Goal: Transaction & Acquisition: Subscribe to service/newsletter

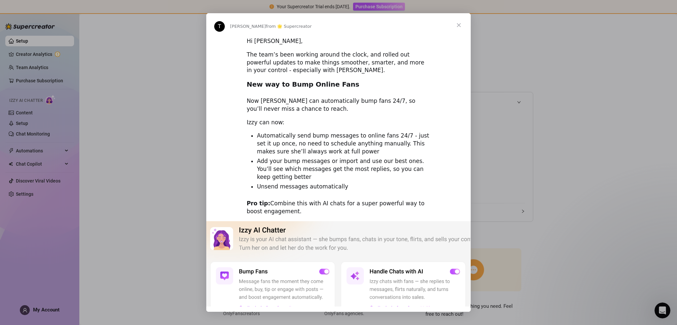
click at [459, 26] on span "Close" at bounding box center [459, 25] width 24 height 24
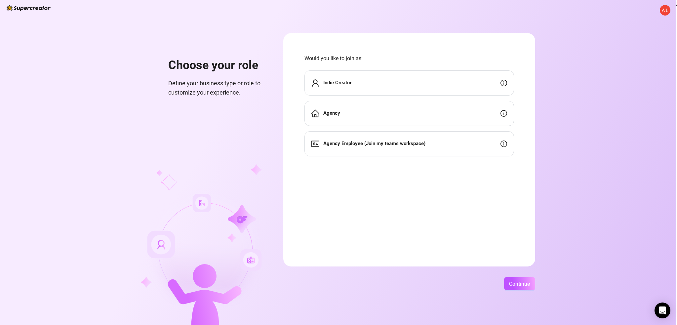
click at [440, 87] on div "Indie Creator" at bounding box center [408, 82] width 209 height 25
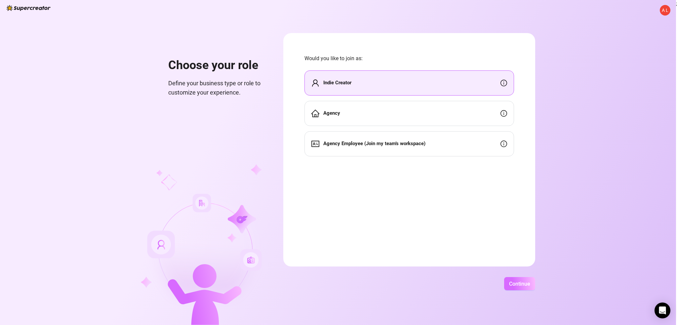
click at [523, 281] on span "Continue" at bounding box center [519, 283] width 21 height 6
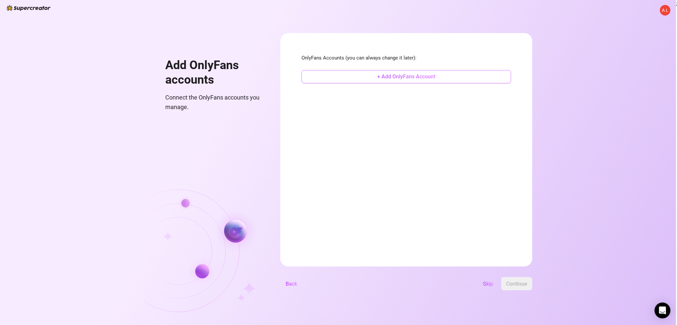
click at [407, 75] on span "+ Add OnlyFans Account" at bounding box center [406, 76] width 58 height 6
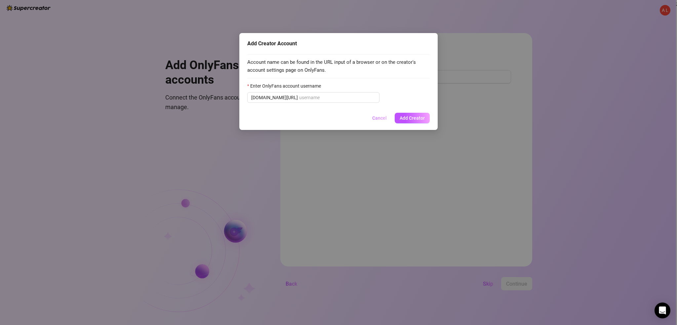
click at [381, 118] on span "Cancel" at bounding box center [379, 117] width 15 height 5
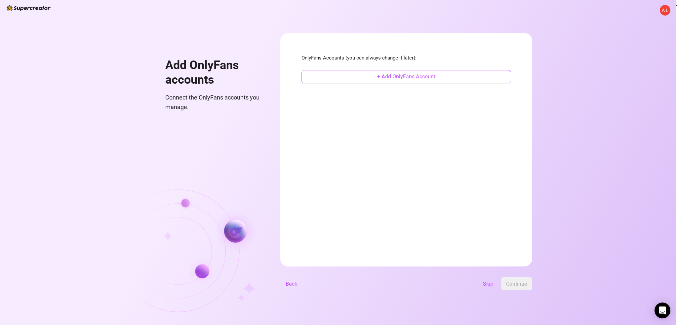
click at [379, 76] on span "+ Add OnlyFans Account" at bounding box center [406, 76] width 58 height 6
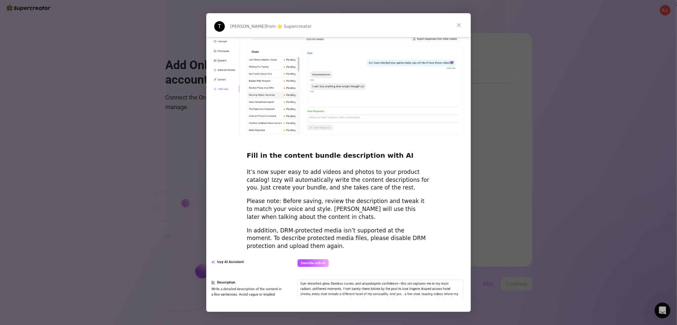
scroll to position [826, 0]
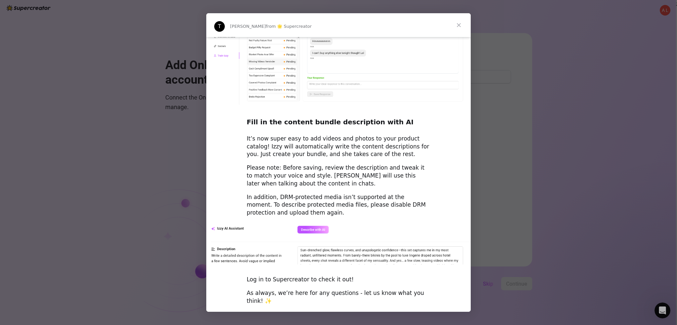
drag, startPoint x: 302, startPoint y: 299, endPoint x: 377, endPoint y: 203, distance: 121.7
click at [302, 324] on div "[PERSON_NAME] @Supercreator" at bounding box center [338, 328] width 184 height 8
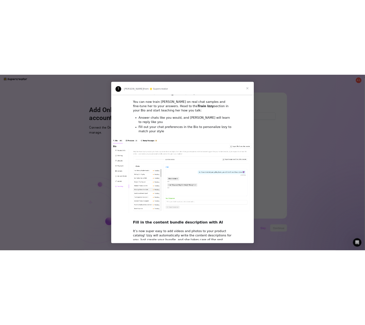
scroll to position [595, 0]
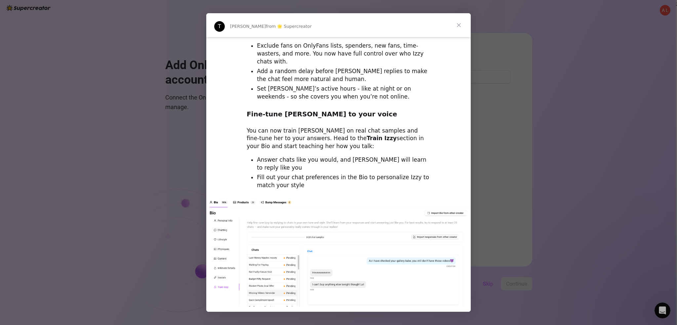
click at [461, 29] on span "Close" at bounding box center [459, 25] width 24 height 24
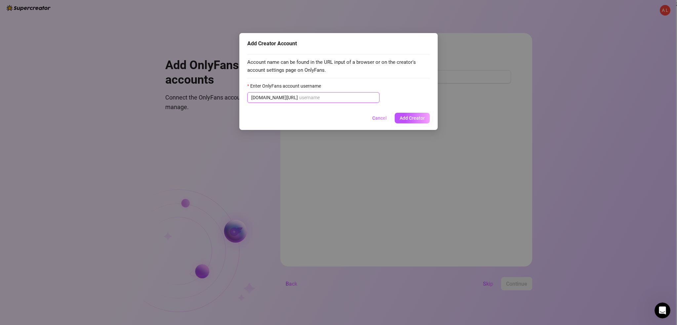
drag, startPoint x: 313, startPoint y: 96, endPoint x: 525, endPoint y: 12, distance: 228.6
click at [313, 96] on input "Enter OnlyFans account username" at bounding box center [337, 97] width 76 height 7
paste input "u153983466"
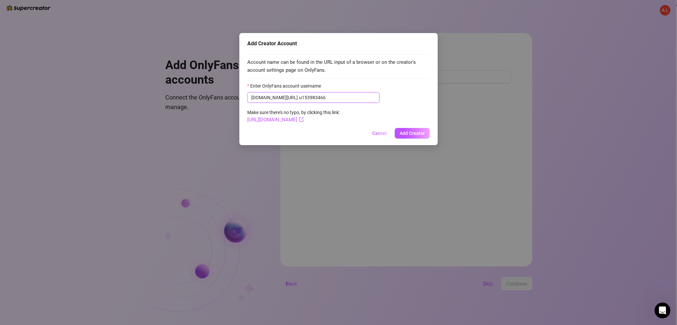
paste input "text"
click at [323, 97] on input "u153983466" at bounding box center [337, 97] width 76 height 7
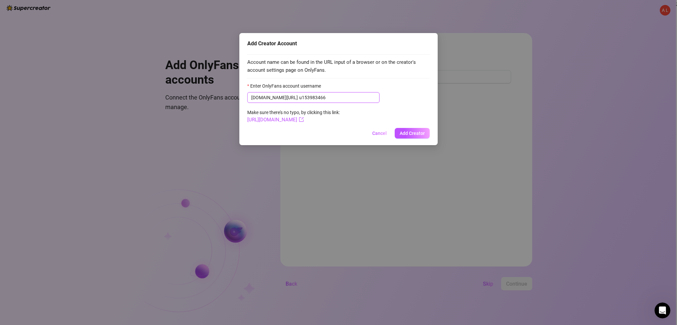
paste input "text"
type input "u153983466"
click at [304, 120] on link "[URL][DOMAIN_NAME]" at bounding box center [275, 120] width 56 height 6
click at [402, 135] on span "Add Creator" at bounding box center [411, 132] width 25 height 5
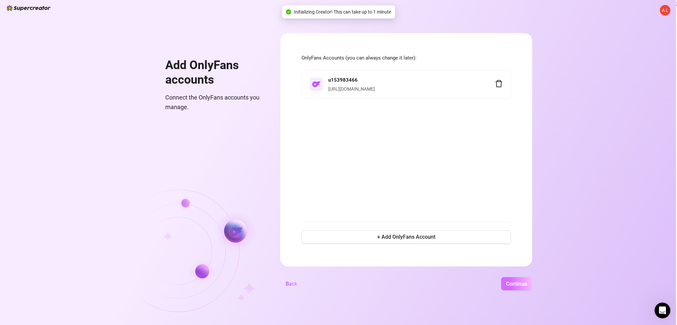
click at [517, 284] on span "Continue" at bounding box center [516, 283] width 21 height 6
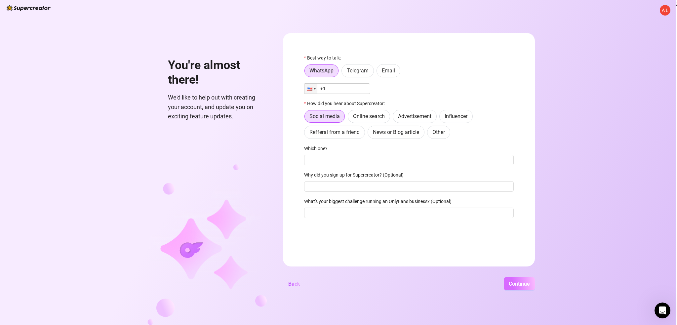
drag, startPoint x: 501, startPoint y: 278, endPoint x: 521, endPoint y: 283, distance: 21.0
click at [502, 278] on div "Continue" at bounding box center [420, 283] width 230 height 13
click at [523, 284] on span "Continue" at bounding box center [518, 283] width 21 height 6
click at [343, 92] on input "+1" at bounding box center [337, 88] width 66 height 11
click at [358, 69] on span "Telegram" at bounding box center [358, 70] width 22 height 6
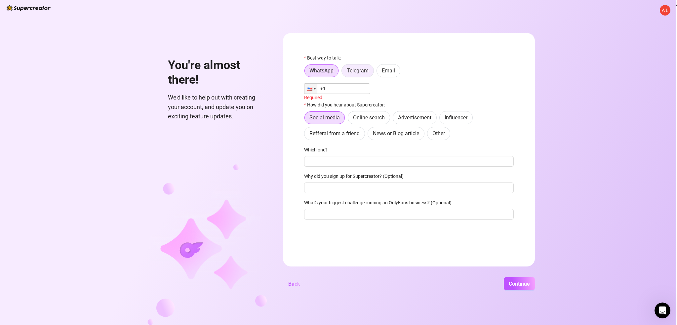
click at [343, 72] on input "Telegram" at bounding box center [343, 72] width 0 height 0
click at [355, 89] on input "text" at bounding box center [413, 88] width 194 height 7
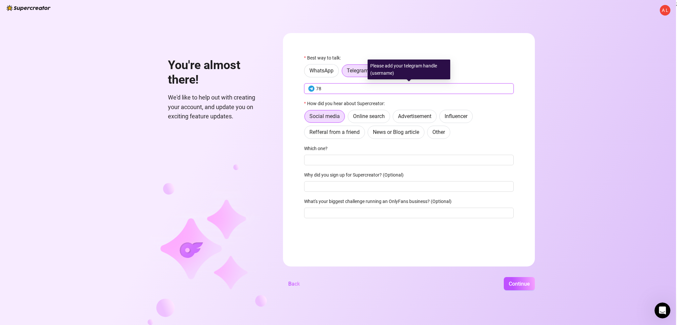
type input "789"
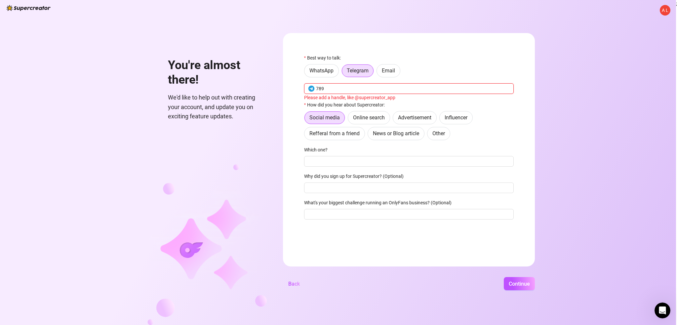
click at [265, 78] on div "A L You're almost there! We'd like to help out with creating your account, and …" at bounding box center [338, 162] width 676 height 325
type input "@sdf"
click at [470, 58] on div "Best way to talk:" at bounding box center [408, 59] width 209 height 10
click at [523, 286] on span "Continue" at bounding box center [518, 283] width 21 height 6
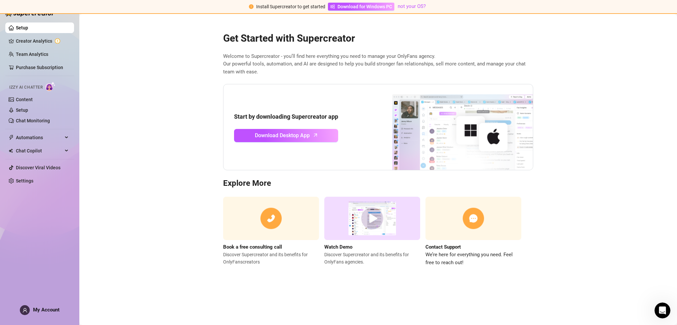
click at [660, 11] on div "Install Supercreator to get started Download for Windows PC not your OS?" at bounding box center [338, 7] width 677 height 14
click at [33, 42] on link "Creator Analytics" at bounding box center [42, 41] width 53 height 11
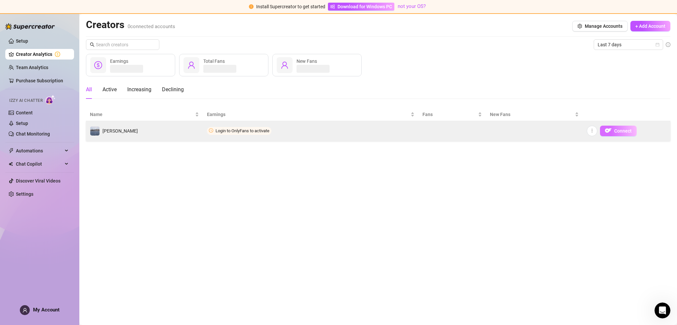
click at [621, 133] on span "Connect" at bounding box center [623, 130] width 18 height 5
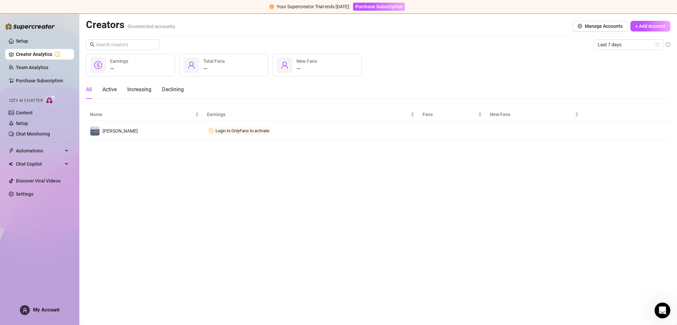
click at [53, 73] on ul "Setup Creator Analytics Team Analytics Purchase Subscription Izzy AI Chatter Co…" at bounding box center [39, 117] width 69 height 169
click at [51, 78] on link "Purchase Subscription" at bounding box center [39, 80] width 47 height 5
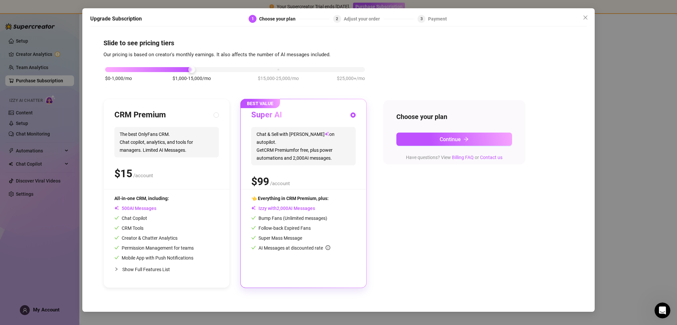
click at [362, 157] on div "BEST VALUE Super AI Chat & Sell with Izzy on autopilot. Get CRM Premium for fre…" at bounding box center [304, 193] width 126 height 188
click at [187, 141] on span "The best OnlyFans CRM. Chat copilot, analytics, and tools for managers. Limited…" at bounding box center [166, 142] width 104 height 30
radio input "true"
radio input "false"
click at [473, 138] on button "Continue" at bounding box center [454, 138] width 116 height 13
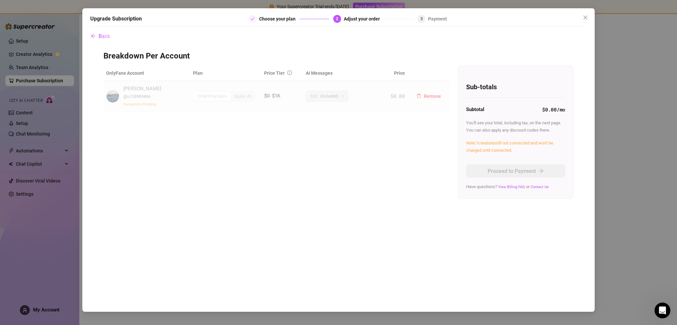
click at [135, 106] on div "Connection Pending" at bounding box center [142, 103] width 38 height 7
click at [138, 104] on span "Connection Pending" at bounding box center [139, 104] width 33 height 4
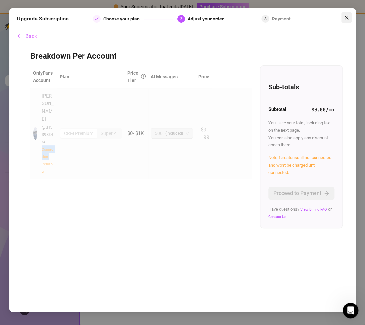
click at [351, 17] on span "Close" at bounding box center [347, 17] width 11 height 5
